Goal: Task Accomplishment & Management: Use online tool/utility

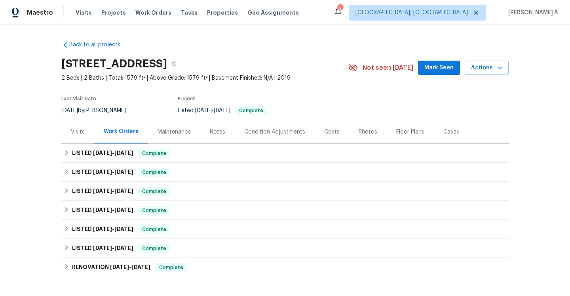
click at [87, 140] on div "Visits" at bounding box center [77, 131] width 33 height 23
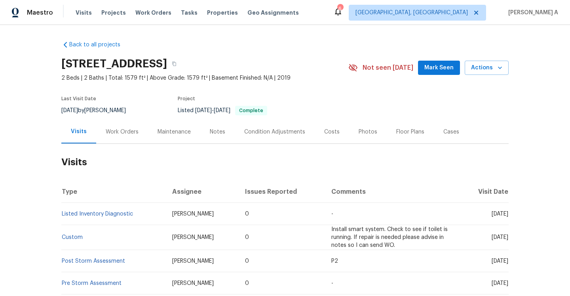
click at [120, 141] on div "Work Orders" at bounding box center [122, 131] width 52 height 23
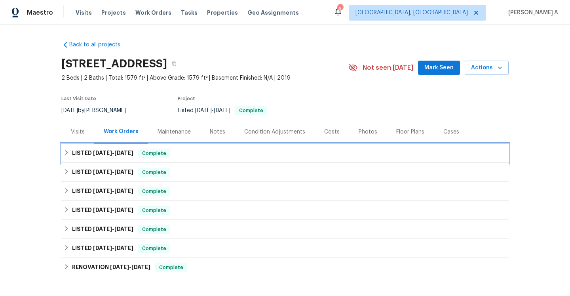
click at [146, 153] on span "Complete" at bounding box center [154, 153] width 30 height 8
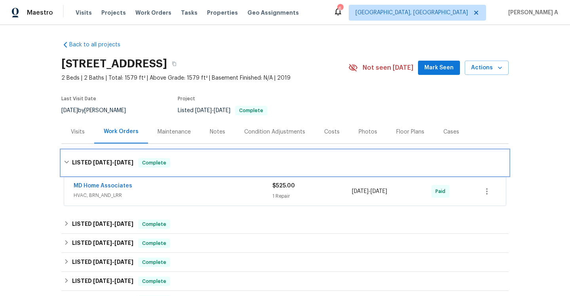
click at [151, 158] on div "Complete" at bounding box center [154, 162] width 32 height 9
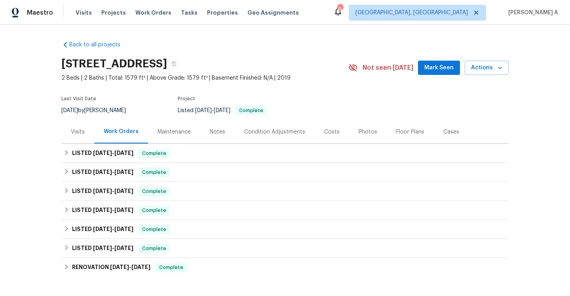
click at [85, 129] on div "Visits" at bounding box center [77, 131] width 33 height 23
